Goal: Information Seeking & Learning: Learn about a topic

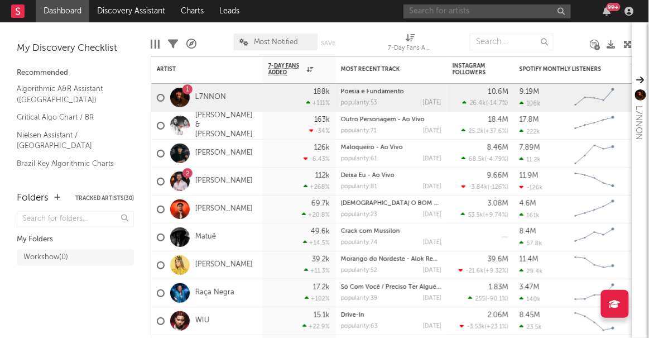
click at [426, 14] on input "text" at bounding box center [486, 11] width 167 height 14
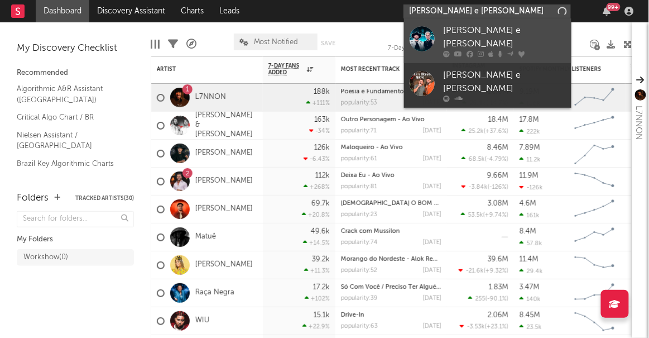
type input "[PERSON_NAME] e [PERSON_NAME]"
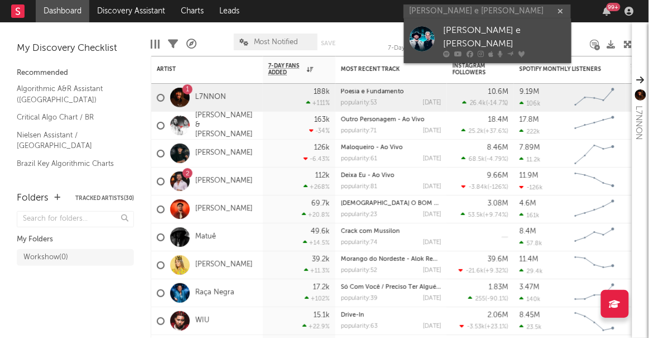
click at [430, 36] on div at bounding box center [422, 38] width 25 height 25
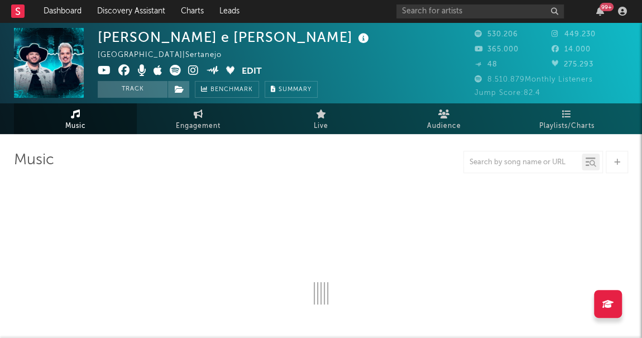
select select "6m"
